Goal: Navigation & Orientation: Go to known website

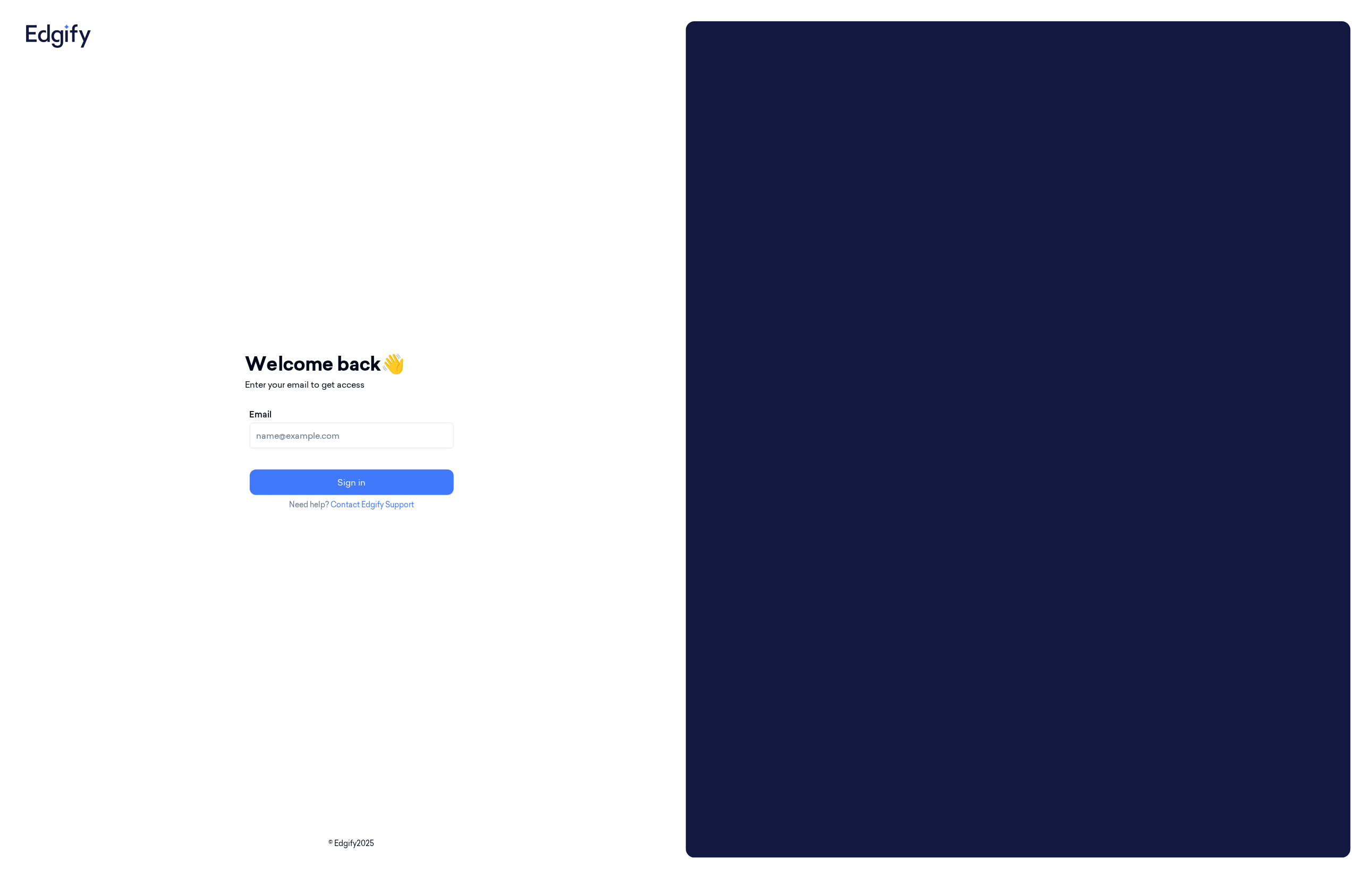
click at [347, 433] on input "Email" at bounding box center [351, 436] width 204 height 26
type input "[EMAIL_ADDRESS]"
click at [370, 476] on button "Sign in" at bounding box center [351, 482] width 204 height 26
